Goal: Information Seeking & Learning: Learn about a topic

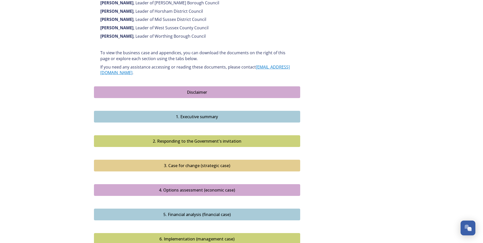
scroll to position [398, 0]
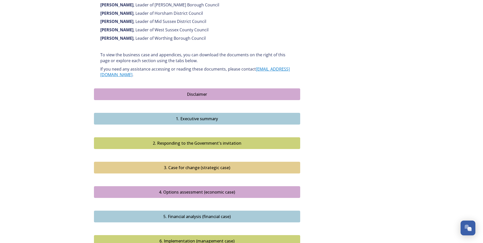
click at [196, 116] on div "1. Executive summary" at bounding box center [197, 119] width 201 height 6
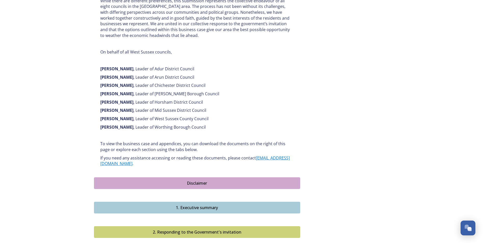
scroll to position [331, 0]
